Goal: Find specific fact: Find specific fact

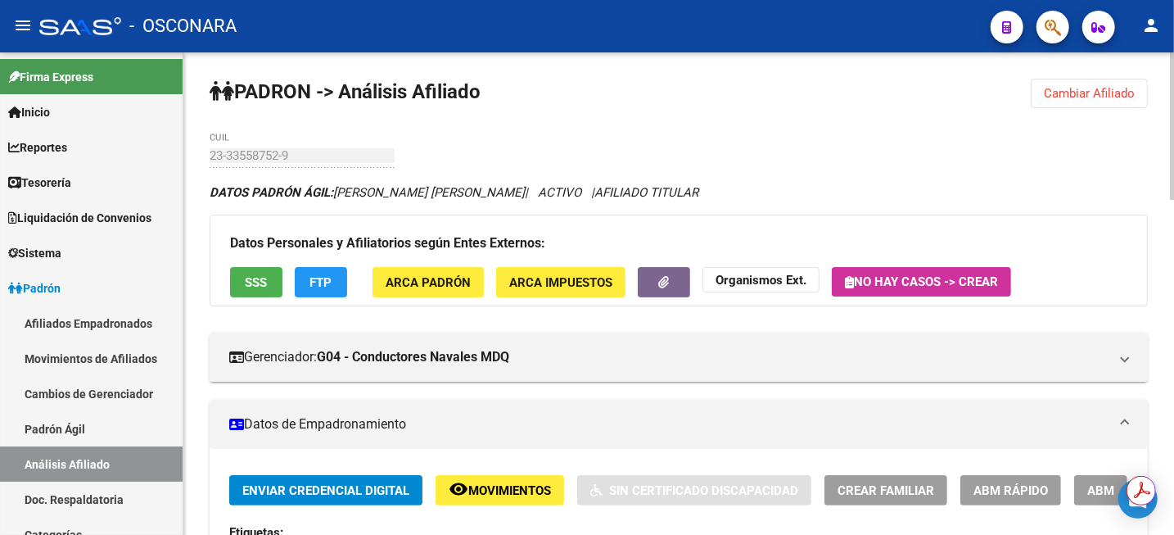
click at [1112, 97] on span "Cambiar Afiliado" at bounding box center [1089, 93] width 91 height 15
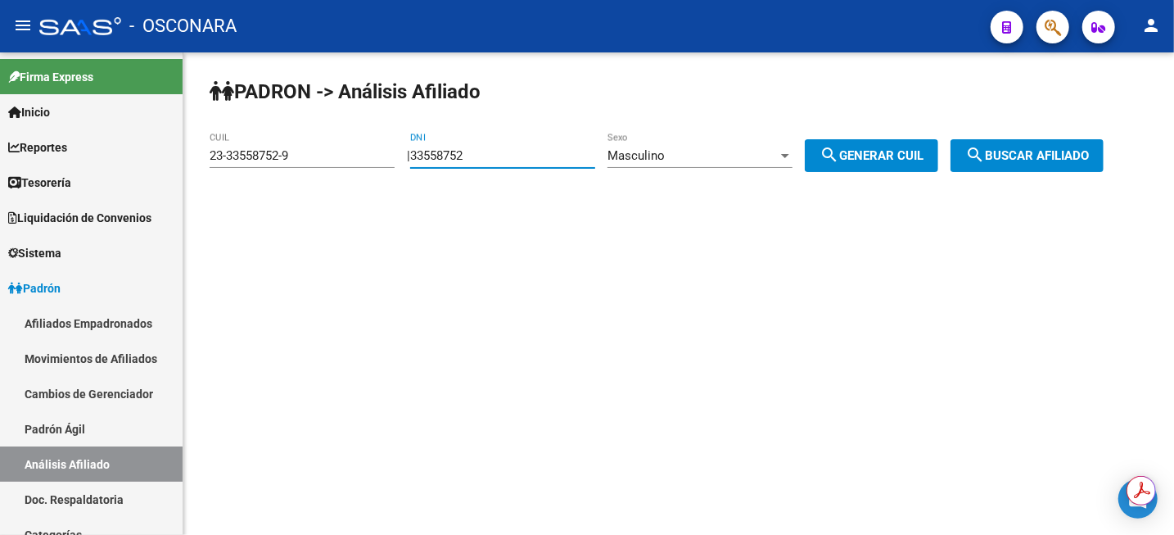
click at [493, 155] on input "33558752" at bounding box center [502, 155] width 185 height 15
paste input "16622951"
type input "16622951"
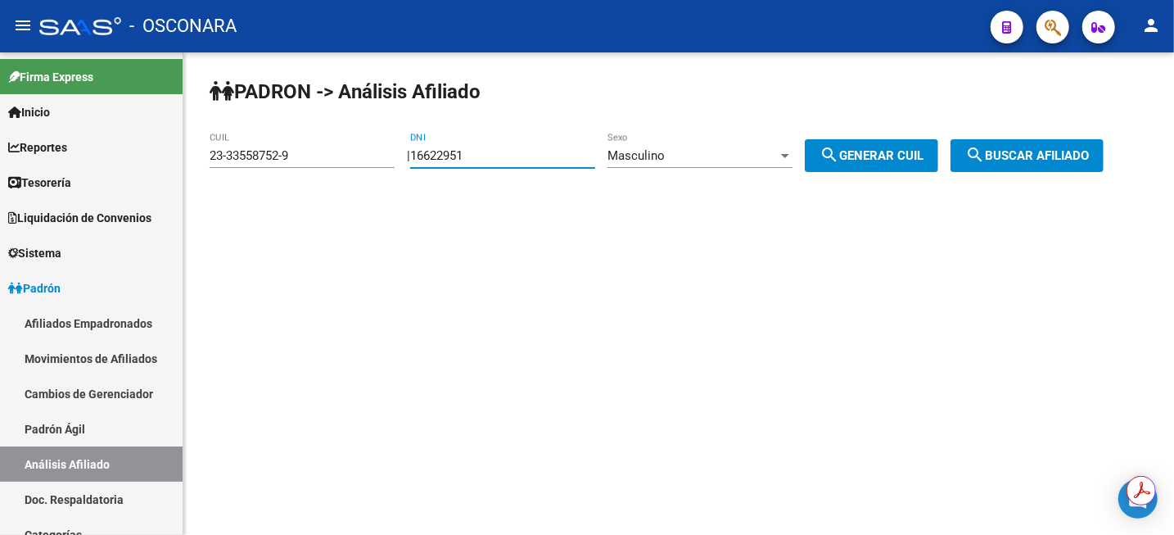
click at [870, 152] on span "search Generar CUIL" at bounding box center [872, 155] width 104 height 15
type input "20-16622951-1"
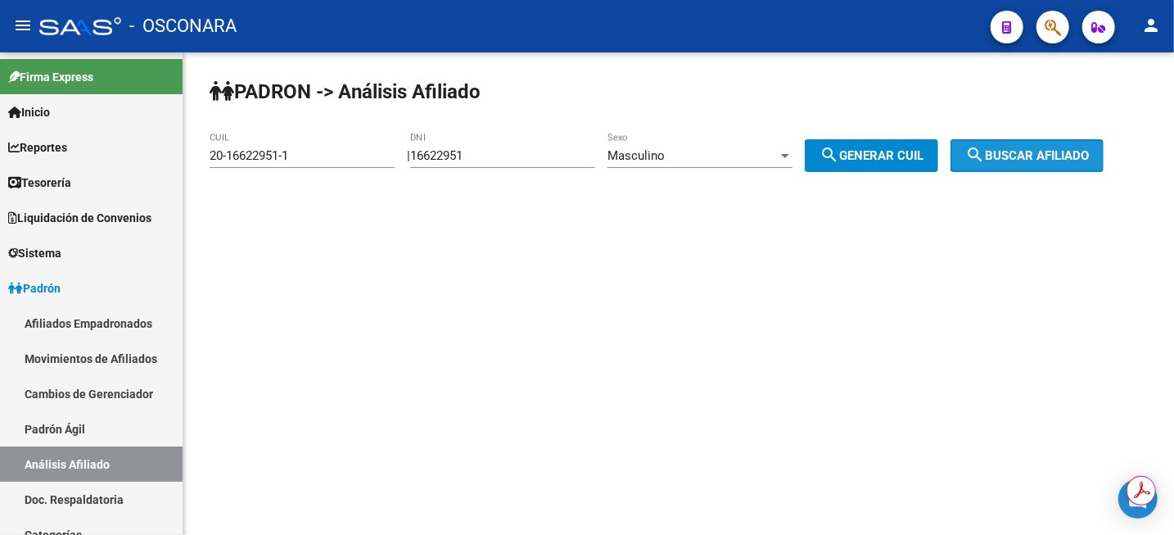
click at [1028, 157] on span "search Buscar afiliado" at bounding box center [1027, 155] width 124 height 15
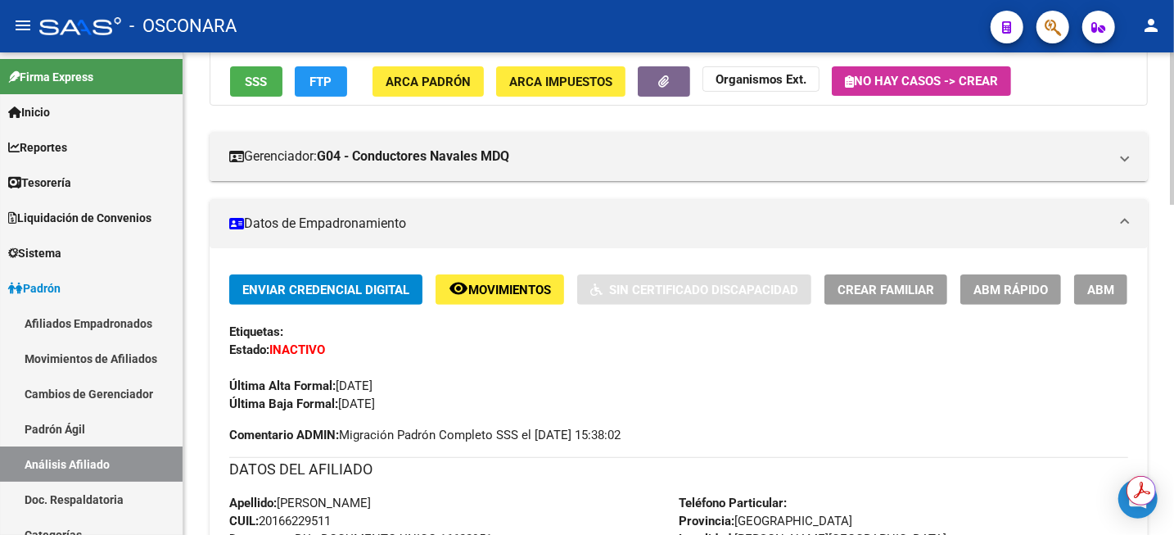
scroll to position [205, 0]
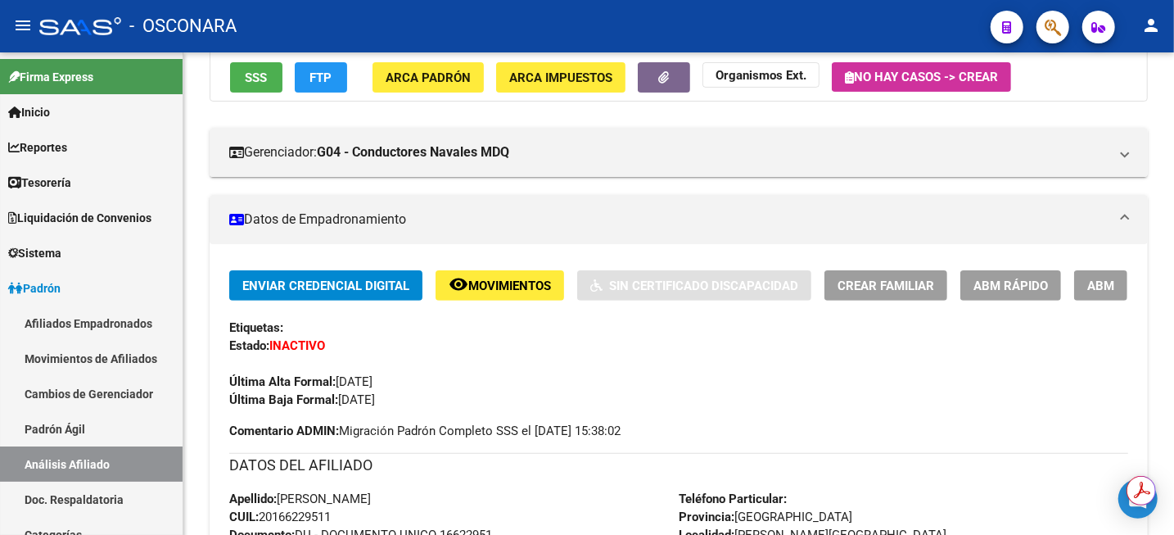
click at [509, 287] on span "Movimientos" at bounding box center [509, 285] width 83 height 15
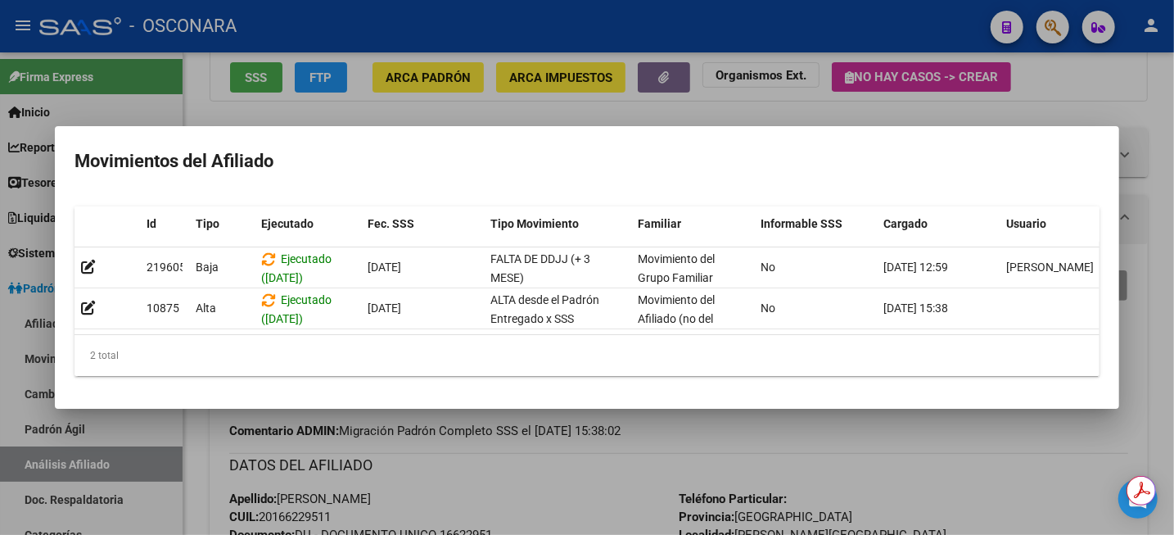
click at [1112, 70] on div at bounding box center [587, 267] width 1174 height 535
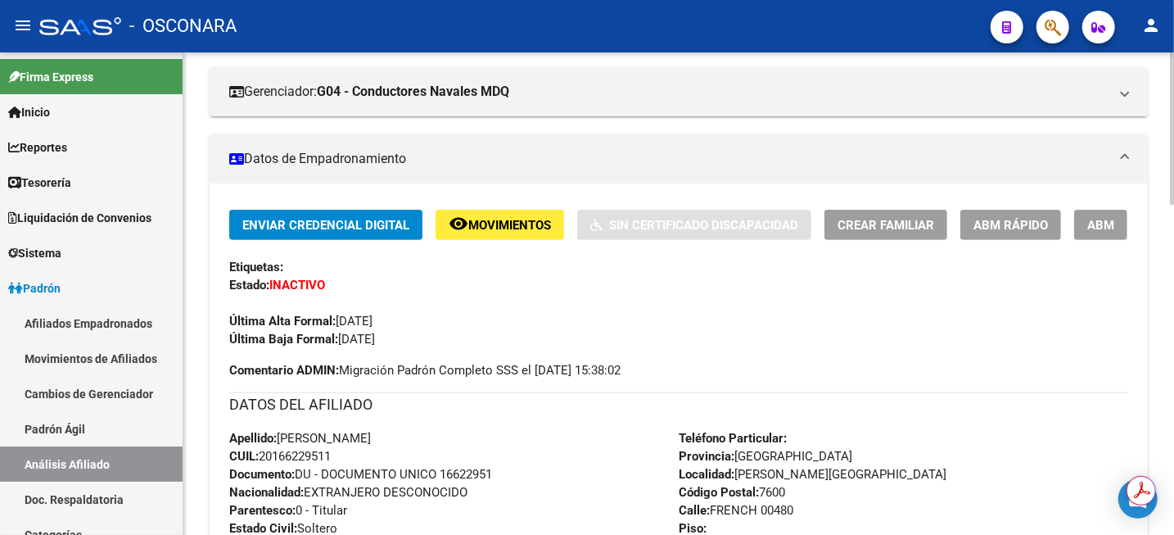
scroll to position [307, 0]
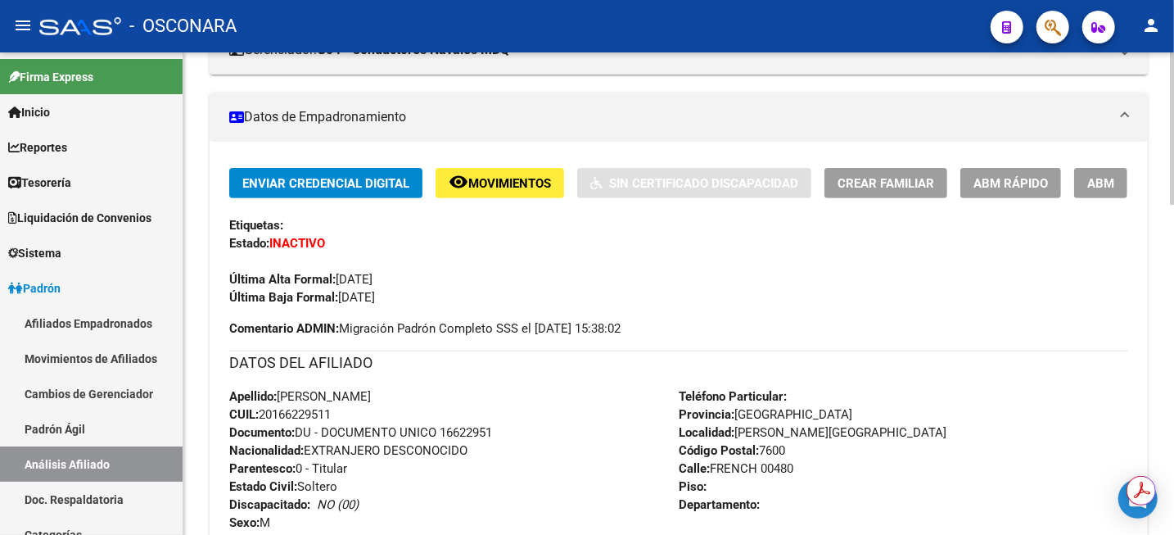
click at [296, 419] on span "CUIL: 20166229511" at bounding box center [280, 414] width 102 height 15
click at [296, 418] on span "CUIL: 20166229511" at bounding box center [280, 414] width 102 height 15
copy span "20166229511"
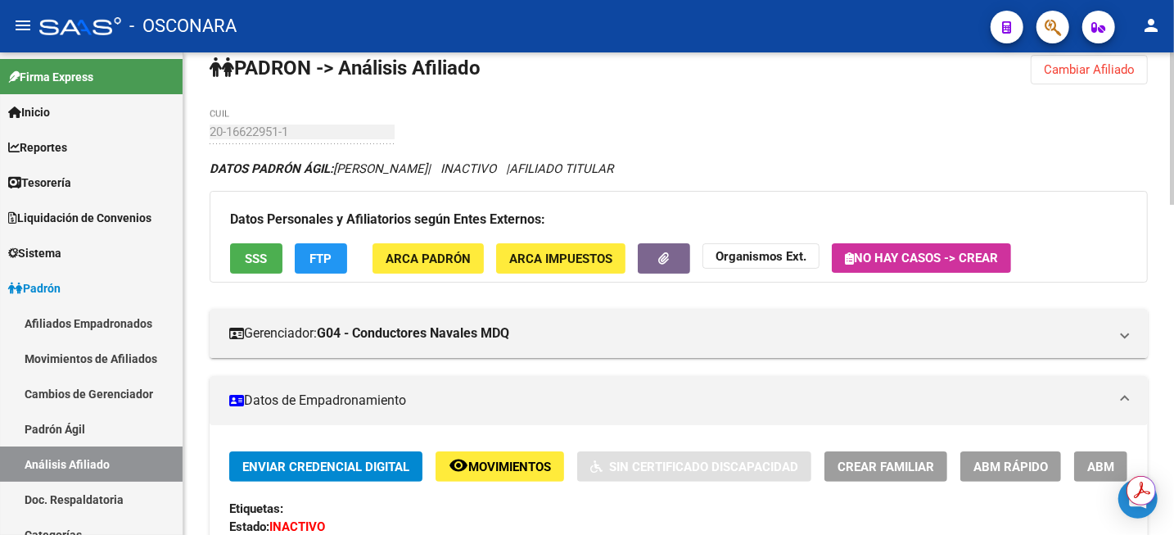
scroll to position [23, 0]
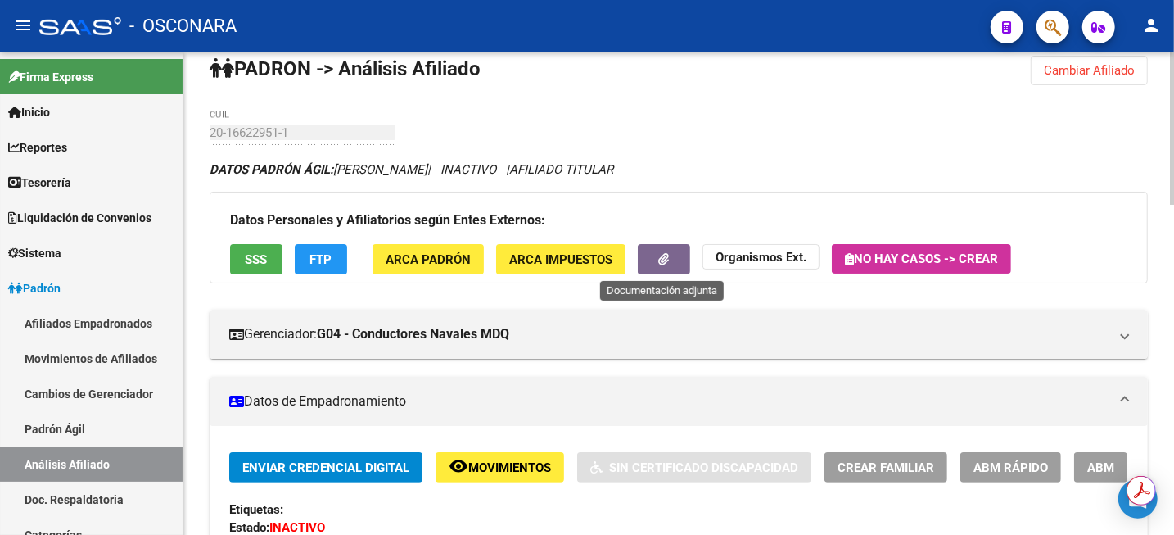
click at [677, 263] on button "button" at bounding box center [664, 259] width 52 height 30
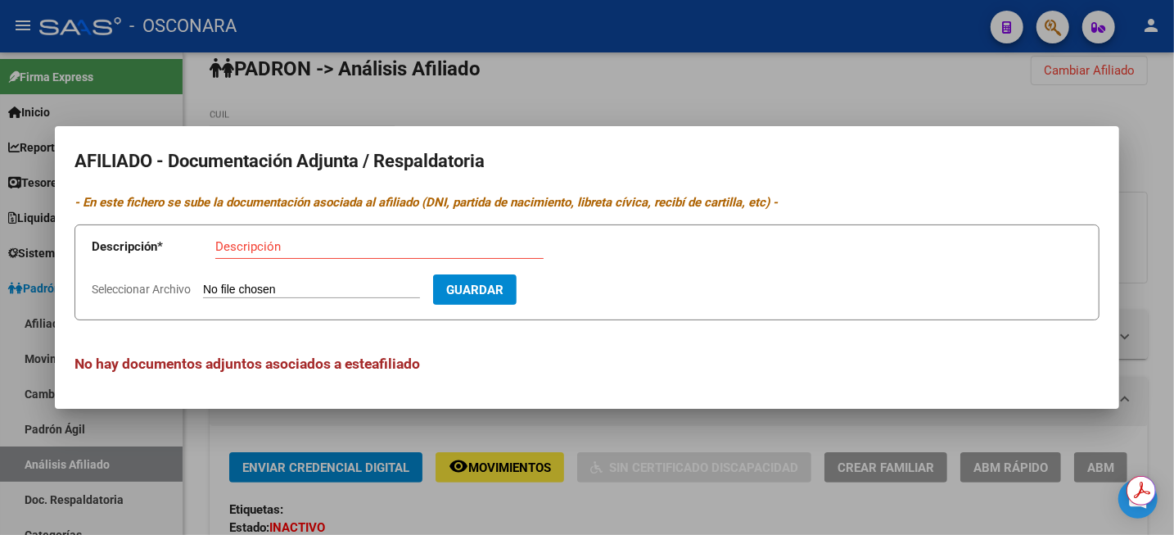
click at [674, 114] on div at bounding box center [587, 267] width 1174 height 535
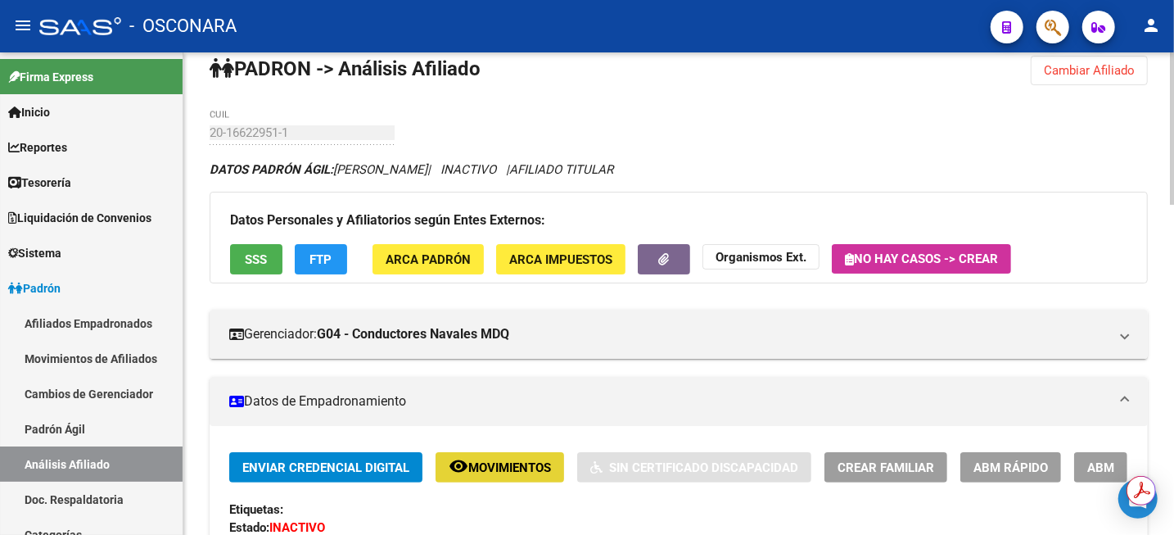
click at [526, 465] on span "Movimientos" at bounding box center [509, 467] width 83 height 15
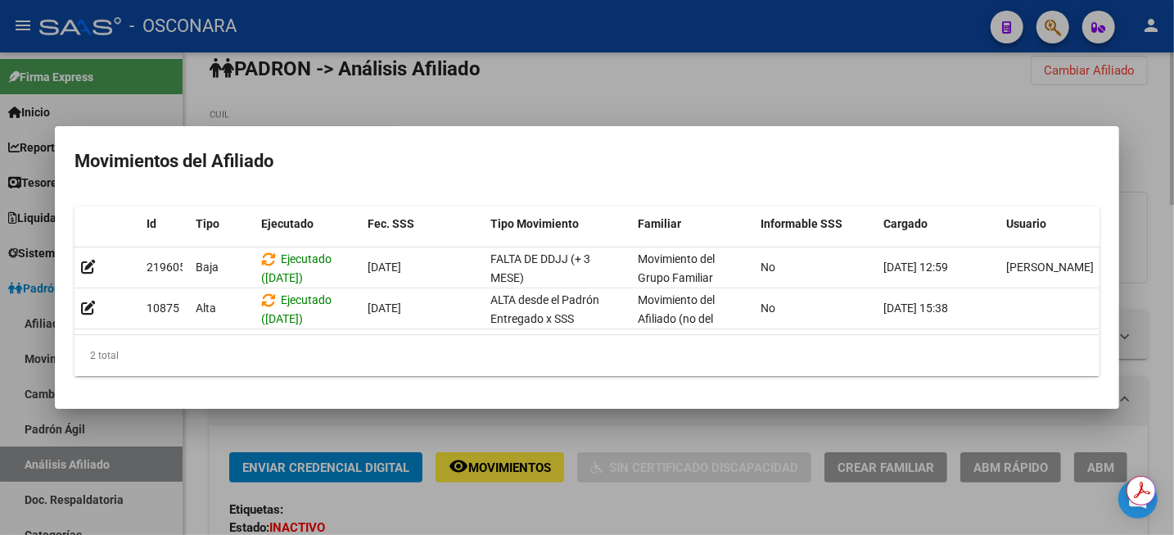
drag, startPoint x: 864, startPoint y: 65, endPoint x: 884, endPoint y: 75, distance: 22.7
click at [863, 65] on div at bounding box center [587, 267] width 1174 height 535
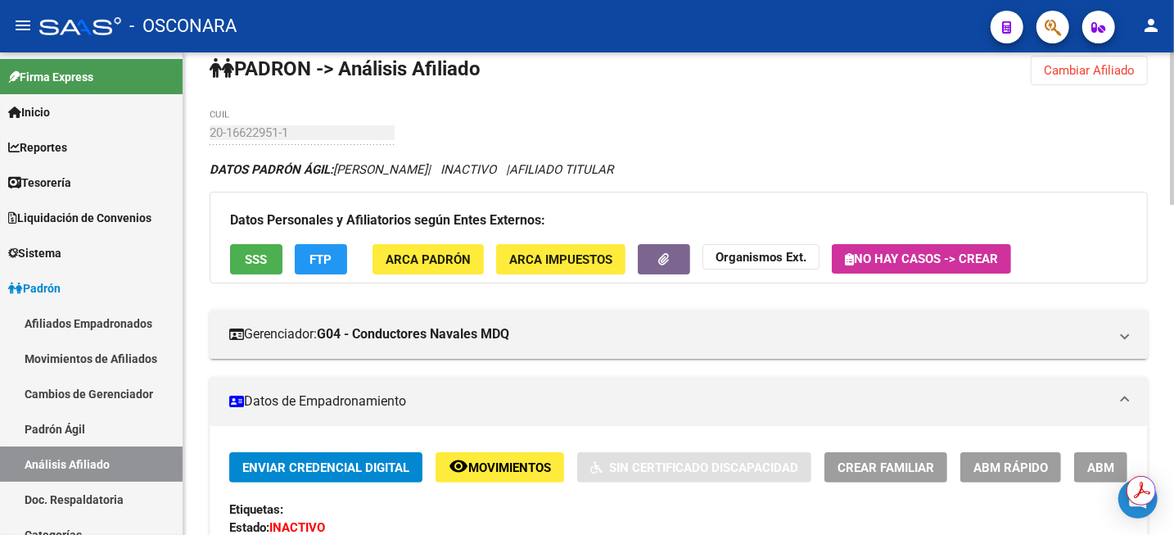
click at [1063, 73] on span "Cambiar Afiliado" at bounding box center [1089, 70] width 91 height 15
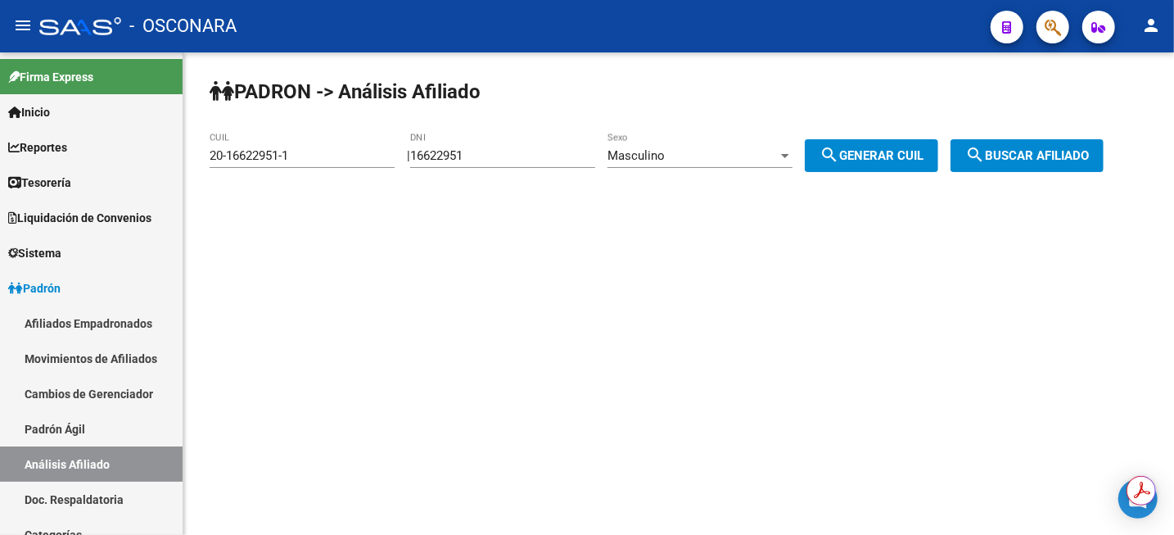
click at [503, 158] on input "16622951" at bounding box center [502, 155] width 185 height 15
click at [498, 156] on input "16622951" at bounding box center [502, 155] width 185 height 15
paste input "48321200"
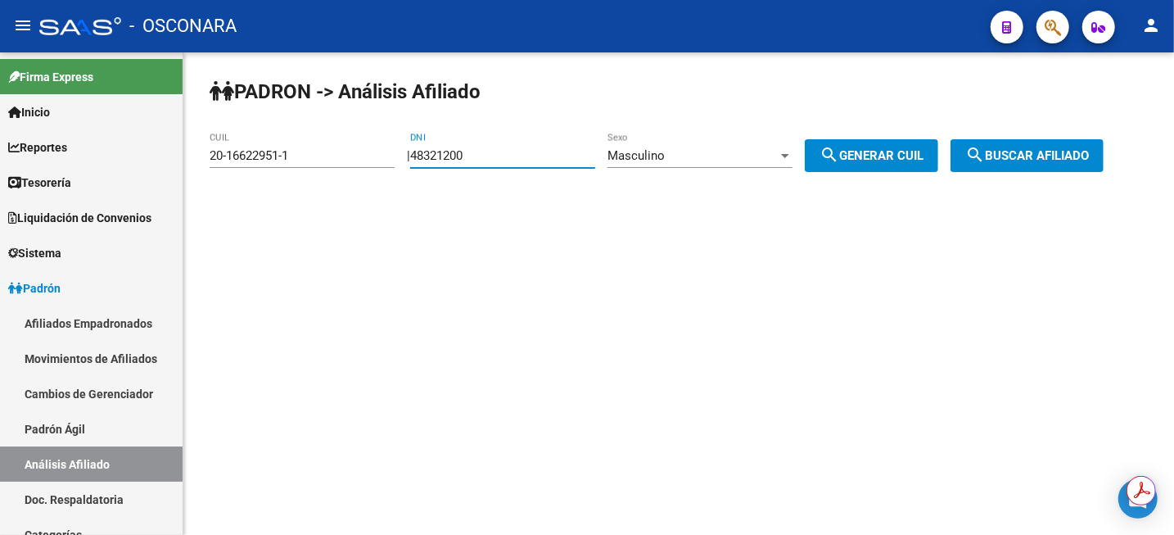
type input "48321200"
click at [896, 150] on span "search Generar CUIL" at bounding box center [872, 155] width 104 height 15
click at [1041, 159] on span "search Buscar afiliado" at bounding box center [1027, 155] width 124 height 15
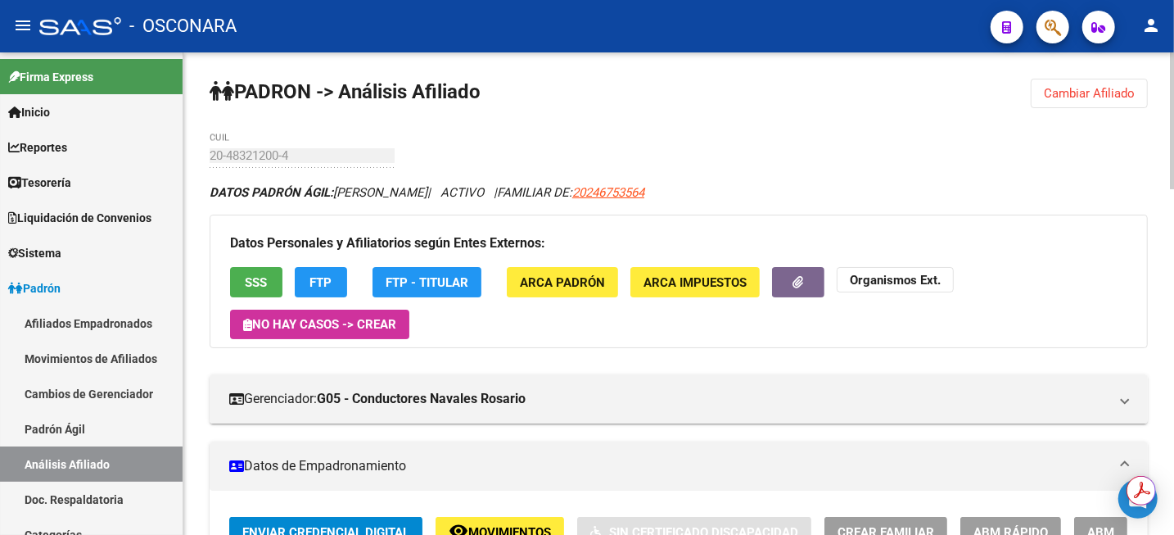
click at [1099, 84] on button "Cambiar Afiliado" at bounding box center [1089, 93] width 117 height 29
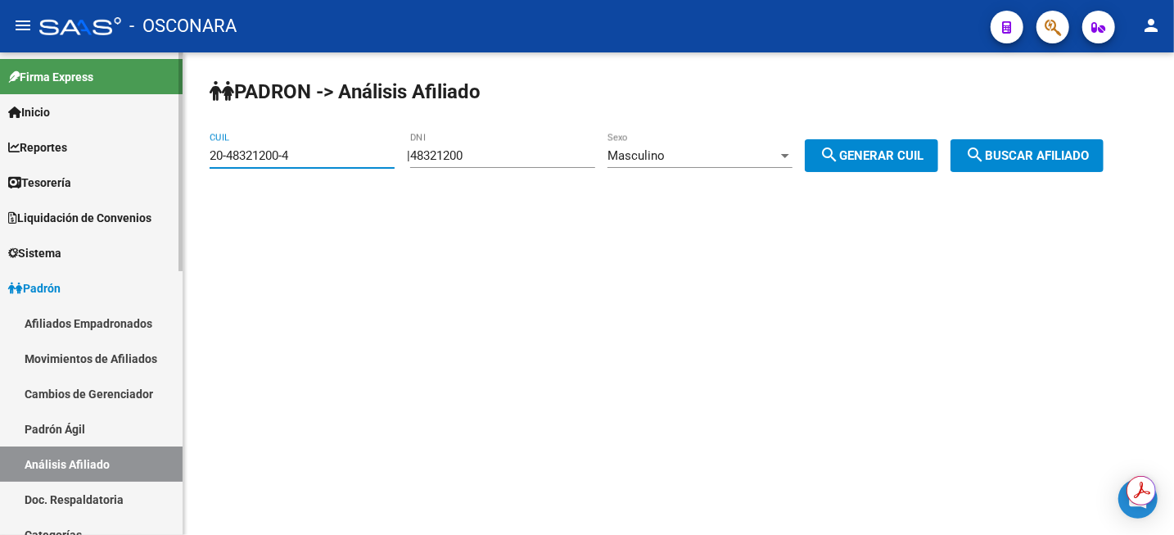
drag, startPoint x: 314, startPoint y: 155, endPoint x: 65, endPoint y: 142, distance: 249.2
click at [94, 150] on mat-sidenav-container "Firma Express Inicio Instructivos Contacto OS Reportes Tablero de Control Ingre…" at bounding box center [587, 293] width 1174 height 482
type input "20-27537312-6"
click at [1068, 153] on span "search Buscar afiliado" at bounding box center [1027, 155] width 124 height 15
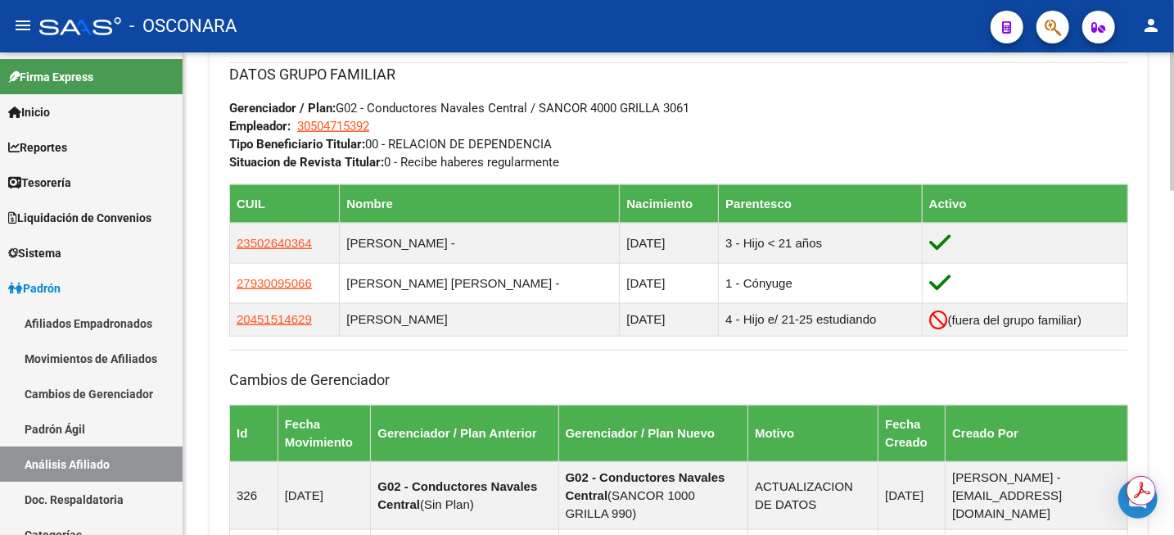
scroll to position [819, 0]
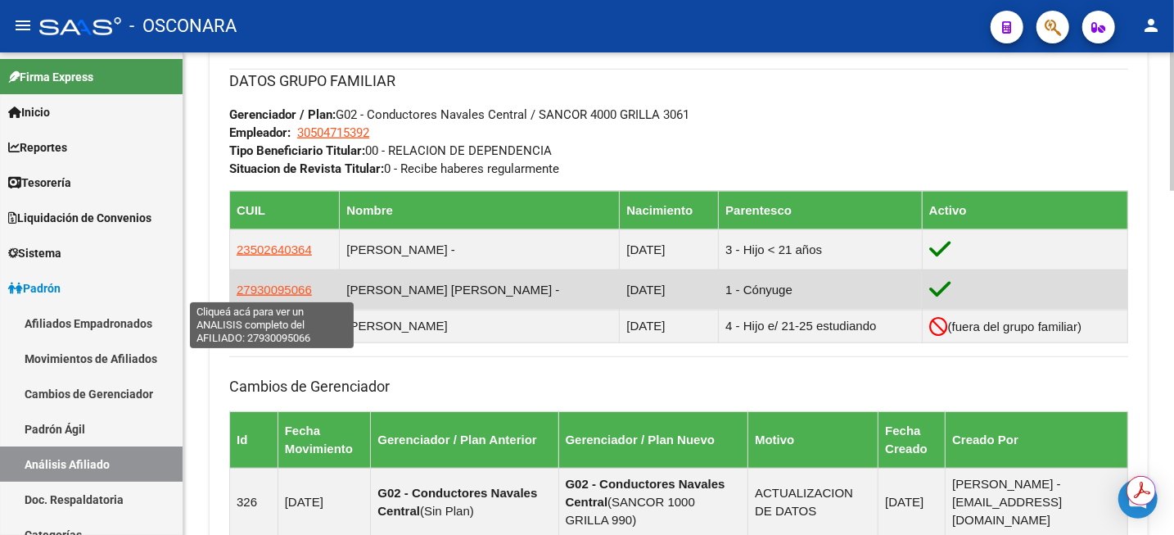
drag, startPoint x: 309, startPoint y: 292, endPoint x: 233, endPoint y: 283, distance: 76.7
click at [233, 283] on td "27930095066" at bounding box center [285, 289] width 110 height 40
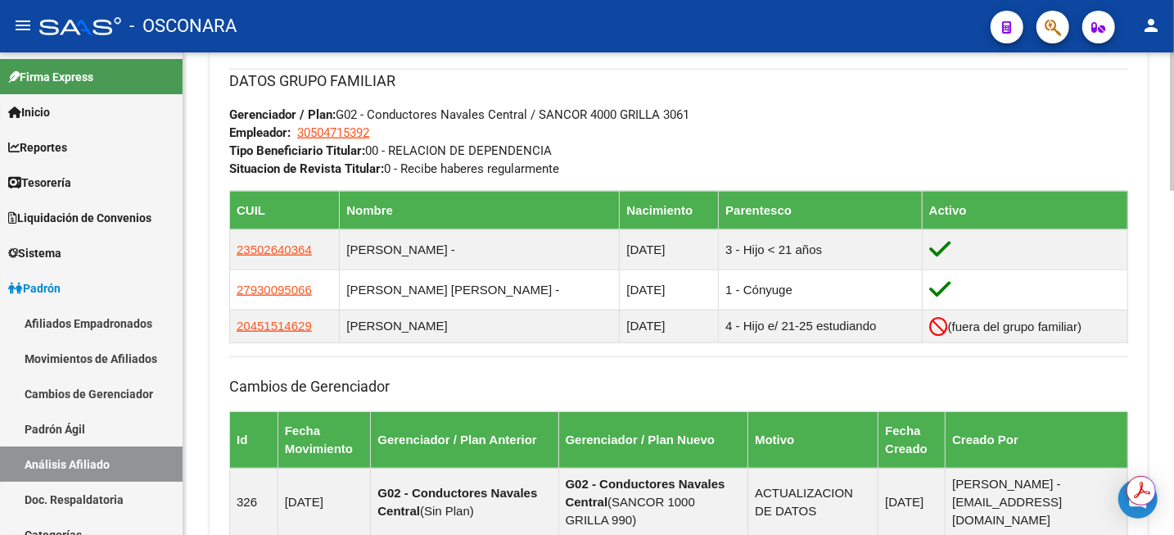
copy span "27930095066"
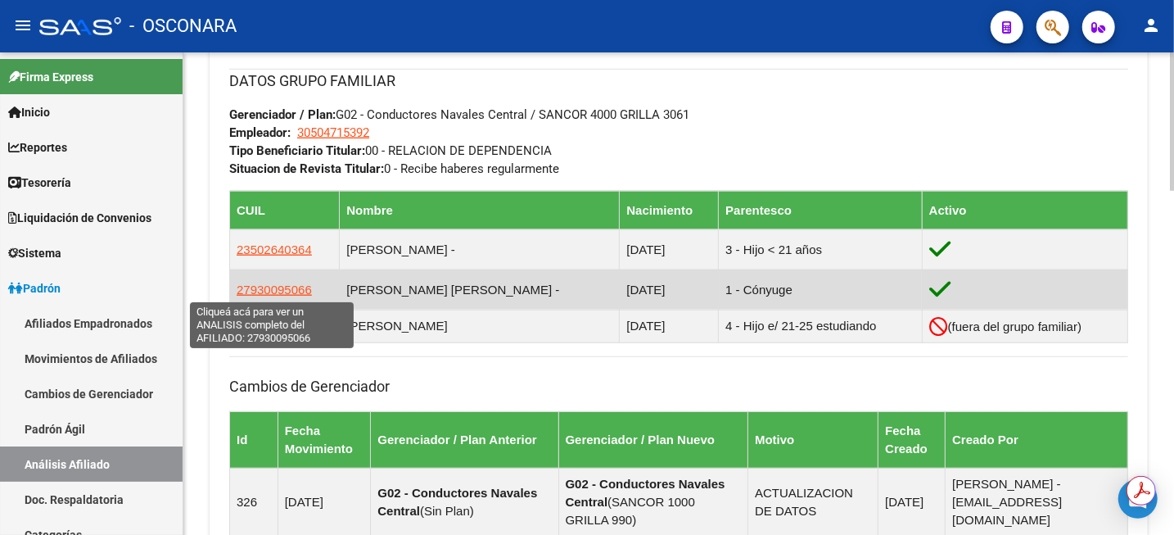
click at [249, 292] on span "27930095066" at bounding box center [274, 289] width 75 height 14
copy span "27930095066"
type textarea "27930095066"
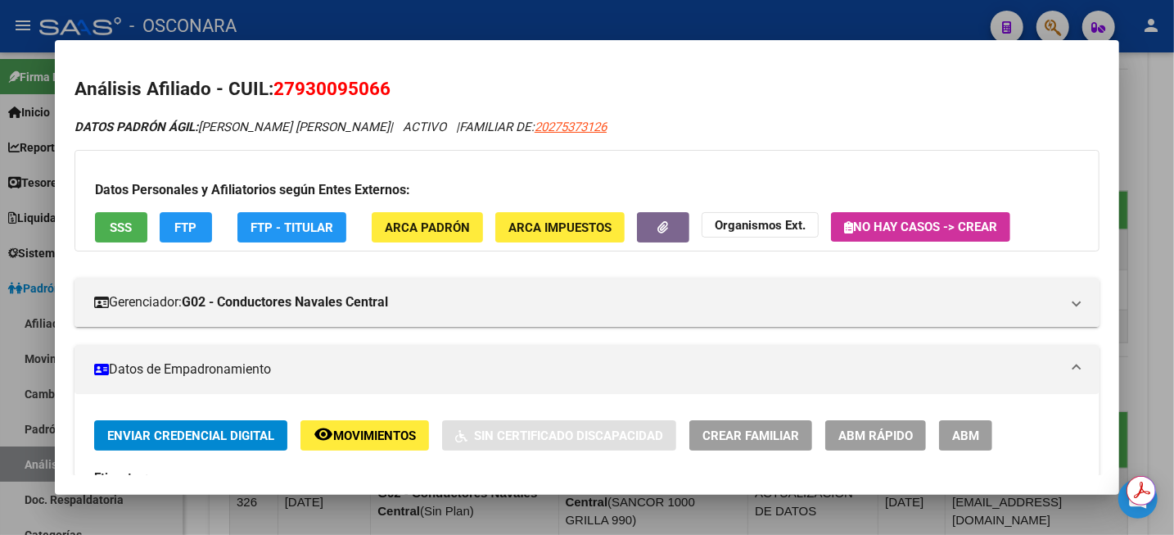
drag, startPoint x: 299, startPoint y: 93, endPoint x: 382, endPoint y: 99, distance: 83.8
click at [382, 99] on span "27930095066" at bounding box center [331, 88] width 117 height 21
copy span "93009506"
